Goal: Information Seeking & Learning: Learn about a topic

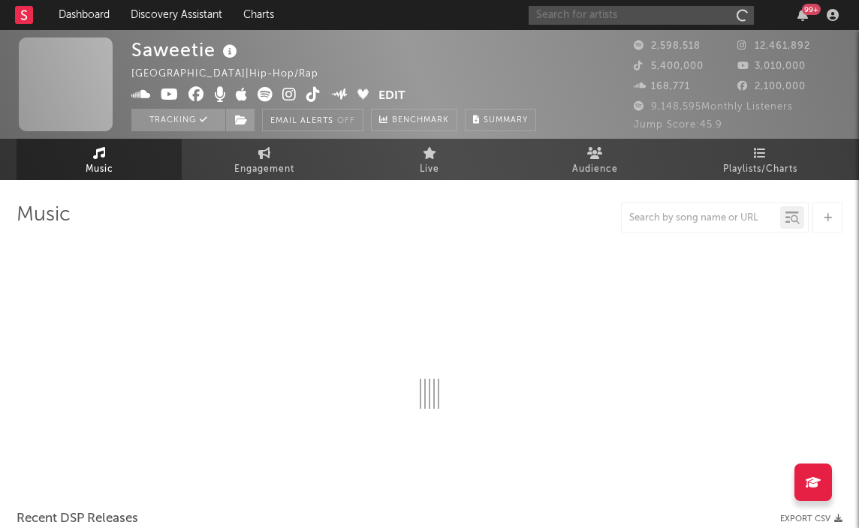
click at [630, 20] on input "text" at bounding box center [640, 15] width 225 height 19
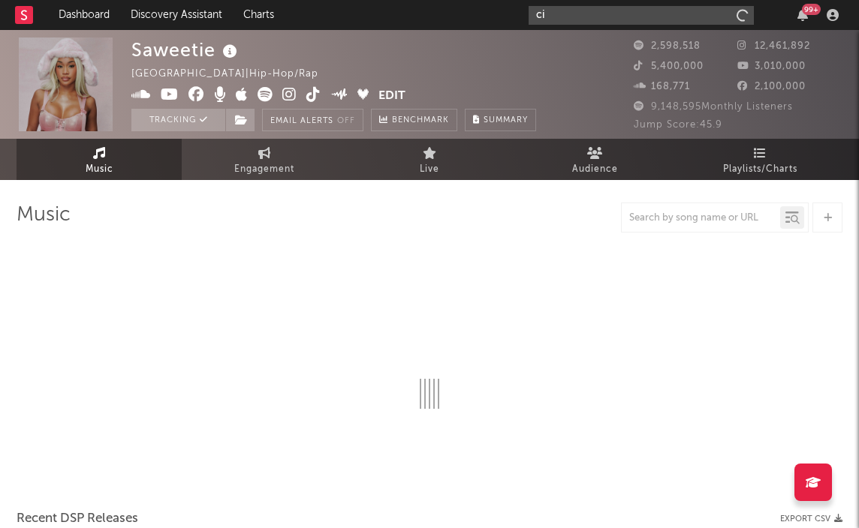
type input "cil"
select select "6m"
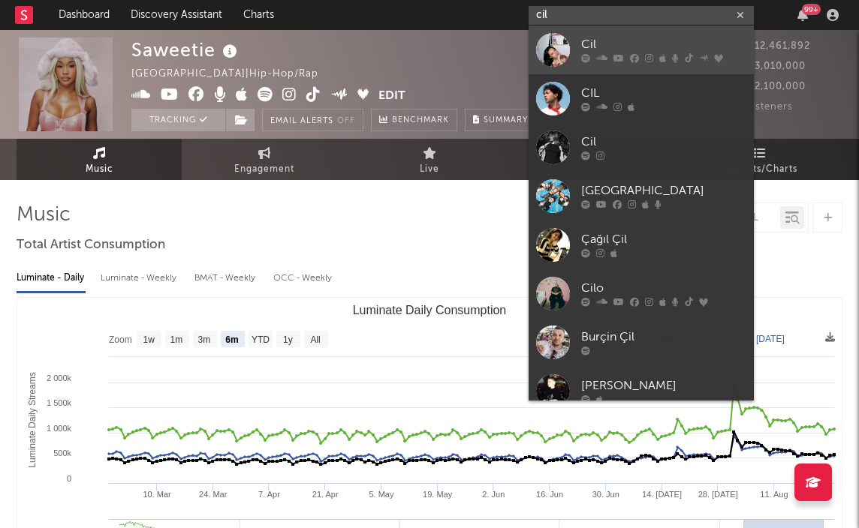
type input "cil"
click at [613, 58] on icon at bounding box center [618, 58] width 11 height 9
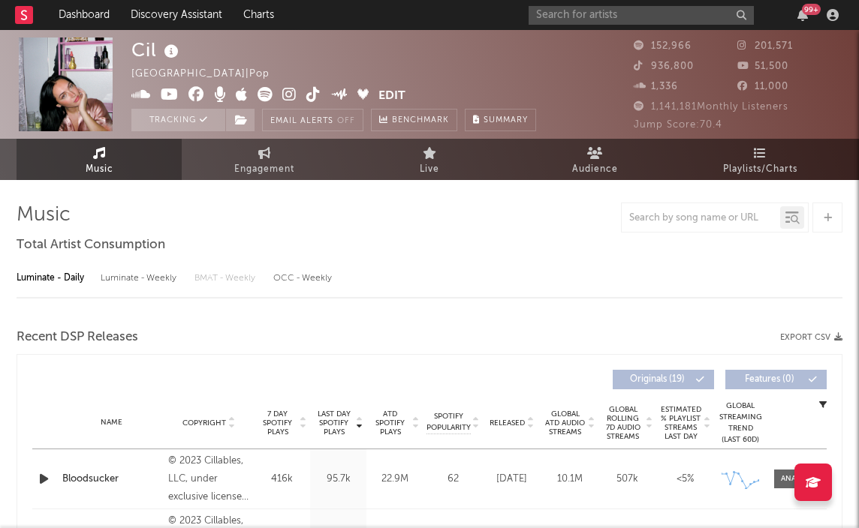
select select "6m"
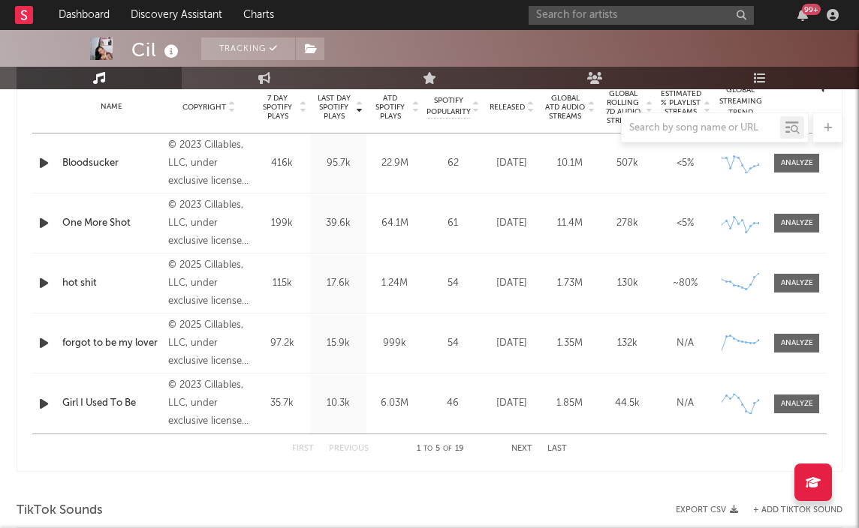
scroll to position [986, 0]
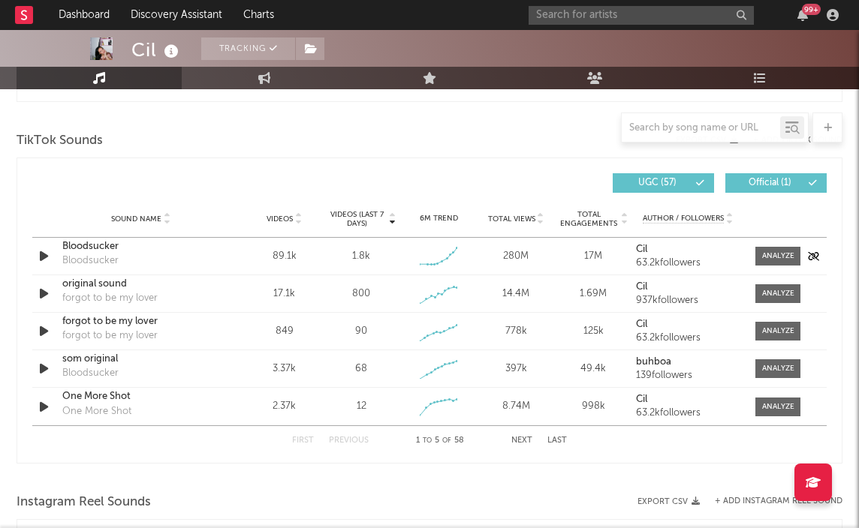
click at [212, 263] on div "Bloodsucker Bloodsucker" at bounding box center [140, 256] width 157 height 35
click at [779, 260] on div at bounding box center [778, 256] width 32 height 11
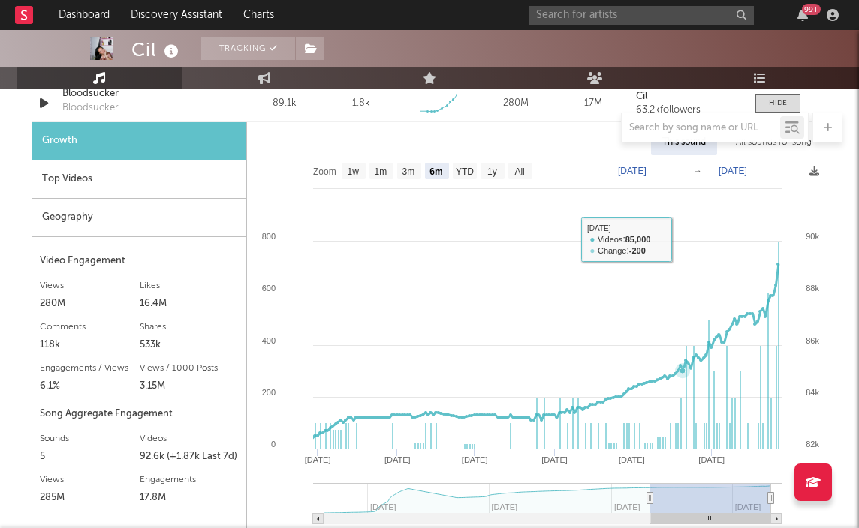
scroll to position [1141, 0]
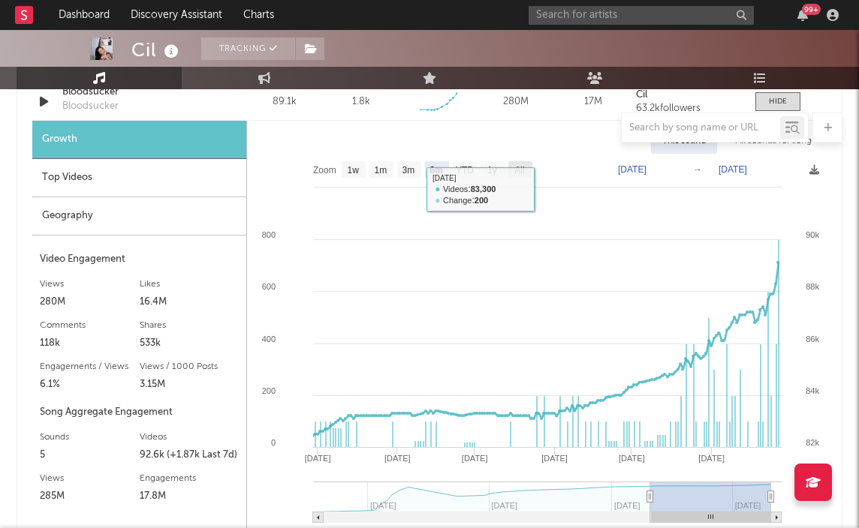
click at [522, 175] on rect at bounding box center [520, 169] width 24 height 17
select select "All"
type input "[DATE]"
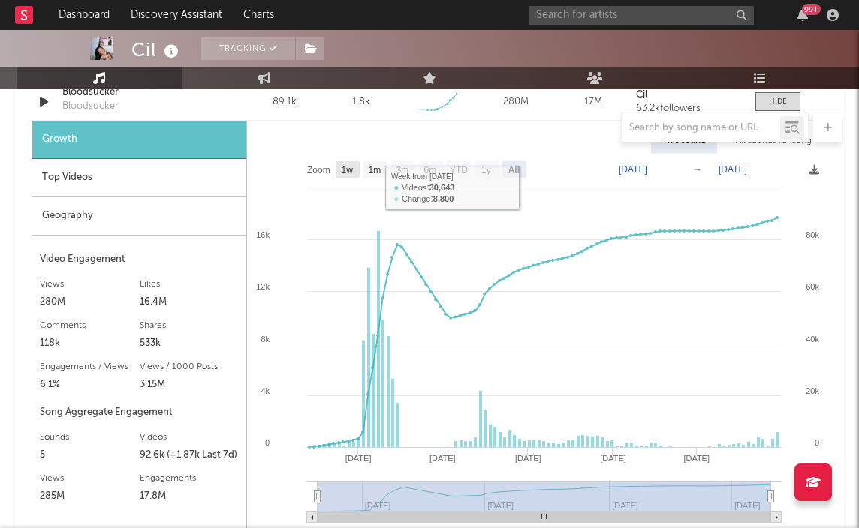
click at [355, 173] on rect at bounding box center [347, 169] width 24 height 17
select select "1w"
type input "[DATE]"
